Goal: Find specific page/section: Find specific page/section

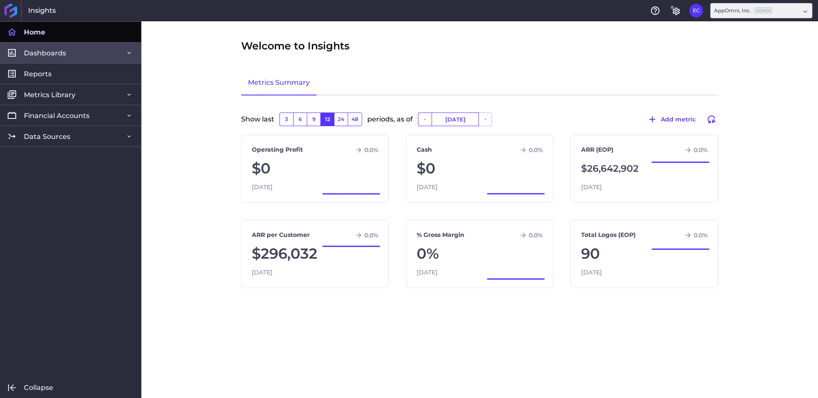
click at [46, 52] on span "Dashboards" at bounding box center [45, 53] width 42 height 9
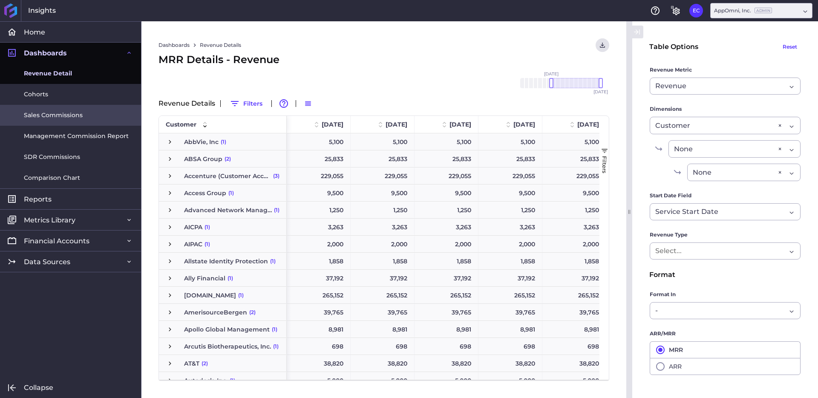
click at [44, 115] on span "Sales Commissions" at bounding box center [53, 115] width 59 height 9
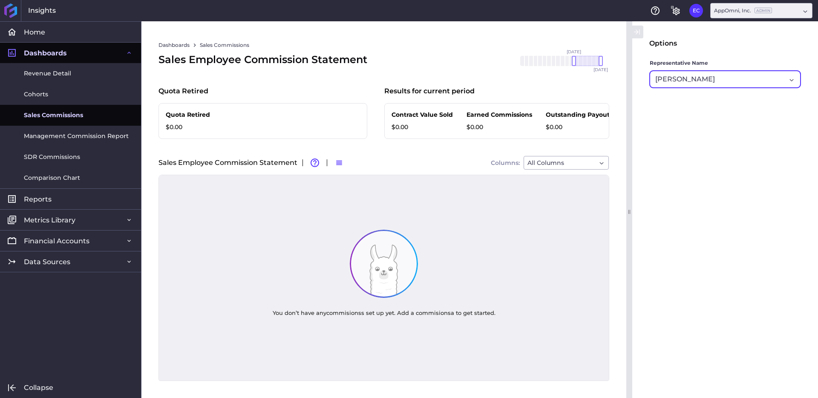
click at [752, 78] on div "[PERSON_NAME]" at bounding box center [721, 79] width 131 height 10
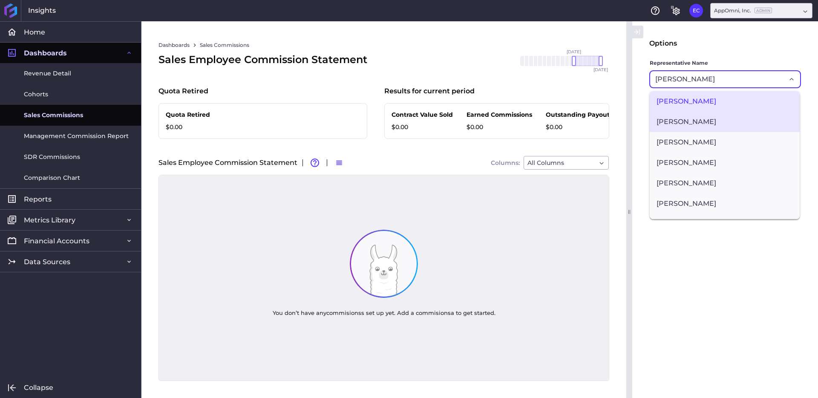
click at [724, 121] on span "[PERSON_NAME]" at bounding box center [725, 122] width 150 height 20
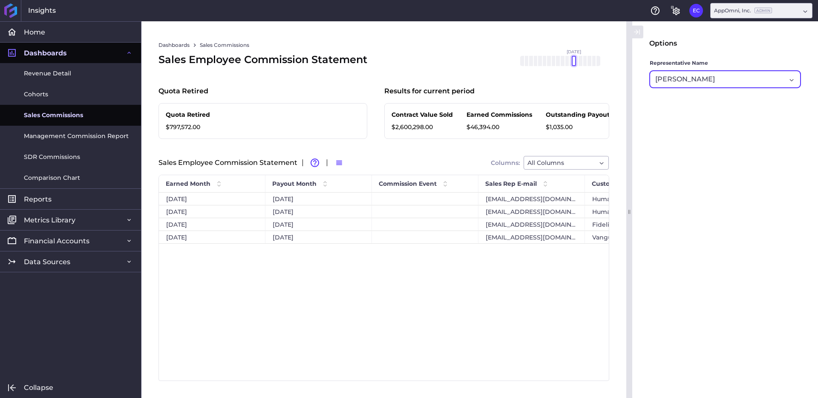
drag, startPoint x: 601, startPoint y: 60, endPoint x: 575, endPoint y: 62, distance: 25.2
click at [575, 62] on div at bounding box center [574, 61] width 4 height 10
